Goal: Information Seeking & Learning: Find specific fact

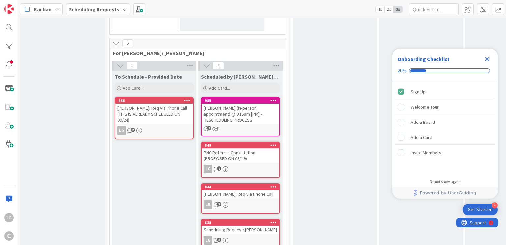
click at [245, 148] on div "PNC Referral: Consultation (PROPOSED ON 09/19)" at bounding box center [241, 155] width 78 height 15
click at [240, 184] on div "844" at bounding box center [242, 186] width 75 height 5
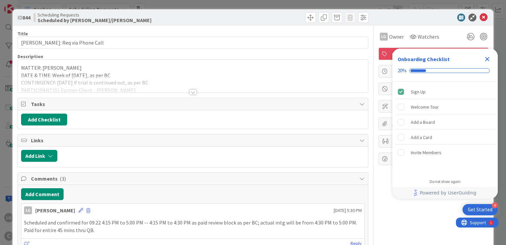
click at [190, 91] on div at bounding box center [193, 91] width 7 height 5
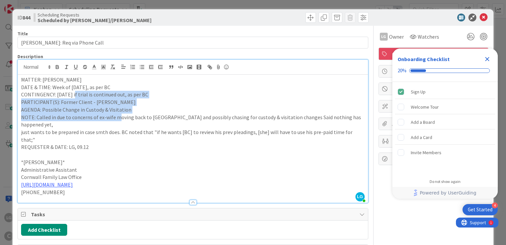
drag, startPoint x: 73, startPoint y: 95, endPoint x: 120, endPoint y: 113, distance: 51.1
click at [120, 113] on div "MATTER: DEROSE DATE & TIME: Week of Sept 22nd, as per BC CONTINGENCY: Oct 9th i…" at bounding box center [193, 139] width 350 height 128
click at [120, 113] on p "NOTE: Called in due to concerns of ex-wife moving back to CA and possibly chasi…" at bounding box center [193, 120] width 344 height 15
drag, startPoint x: 105, startPoint y: 96, endPoint x: 102, endPoint y: 92, distance: 4.9
click at [102, 92] on div "MATTER: DEROSE DATE & TIME: Week of Sept 22nd, as per BC CONTINGENCY: Oct 9th i…" at bounding box center [193, 139] width 350 height 128
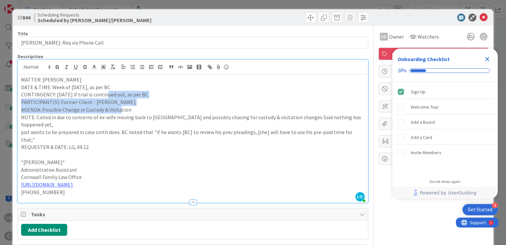
click at [102, 92] on p "CONTINGENCY: Oct 9th if trial is continued out, as per BC" at bounding box center [193, 95] width 344 height 8
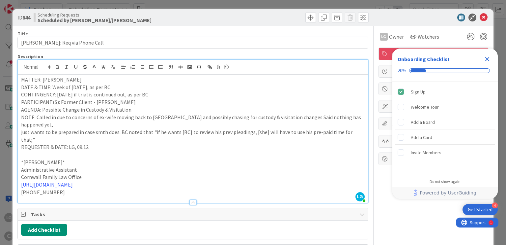
click at [55, 91] on p "CONTINGENCY: Oct 9th if trial is continued out, as per BC" at bounding box center [193, 95] width 344 height 8
drag, startPoint x: 55, startPoint y: 91, endPoint x: 113, endPoint y: 92, distance: 57.4
click at [113, 92] on p "CONTINGENCY: Oct 9th if trial is continued out, as per BC" at bounding box center [193, 95] width 344 height 8
click at [489, 56] on icon "Close Checklist" at bounding box center [488, 59] width 8 height 8
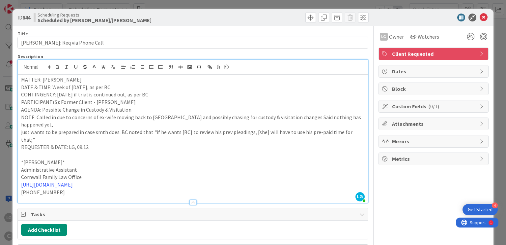
click at [121, 151] on p at bounding box center [193, 155] width 344 height 8
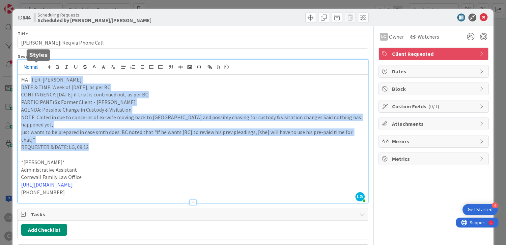
drag, startPoint x: 120, startPoint y: 132, endPoint x: 30, endPoint y: 67, distance: 110.9
click at [30, 67] on div "LG Laine Guevarra just joined MATTER: DEROSE DATE & TIME: Week of Sept 22nd, as…" at bounding box center [193, 131] width 350 height 143
click at [32, 100] on p "PARTICIPANT(S): Former Client - Kevin DeRose" at bounding box center [193, 102] width 344 height 8
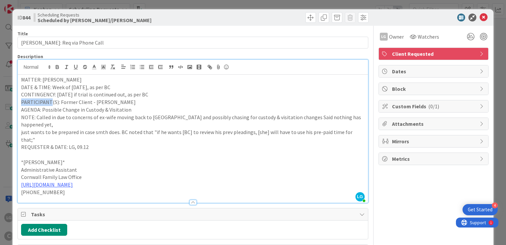
click at [32, 100] on p "PARTICIPANT(S): Former Client - Kevin DeRose" at bounding box center [193, 102] width 344 height 8
click at [88, 158] on p "*Laine Guevarra*" at bounding box center [193, 162] width 344 height 8
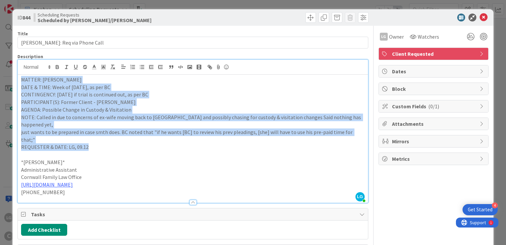
drag, startPoint x: 97, startPoint y: 126, endPoint x: 4, endPoint y: 71, distance: 108.6
click at [4, 71] on div "ID 844 Scheduling Requests Scheduled by Laine/Pring Title 26 / 128 DEROSE: Req …" at bounding box center [253, 122] width 506 height 245
copy div "MATTER: DEROSE DATE & TIME: Week of Sept 22nd, as per BC CONTINGENCY: Oct 9th i…"
click at [195, 96] on p "CONTINGENCY: Oct 9th if trial is continued out, as per BC" at bounding box center [193, 95] width 344 height 8
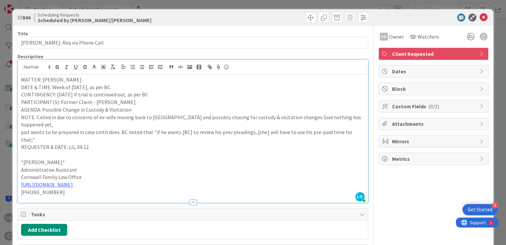
click at [483, 18] on div at bounding box center [430, 18] width 117 height 8
click at [480, 15] on icon at bounding box center [484, 18] width 8 height 8
